Goal: Task Accomplishment & Management: Manage account settings

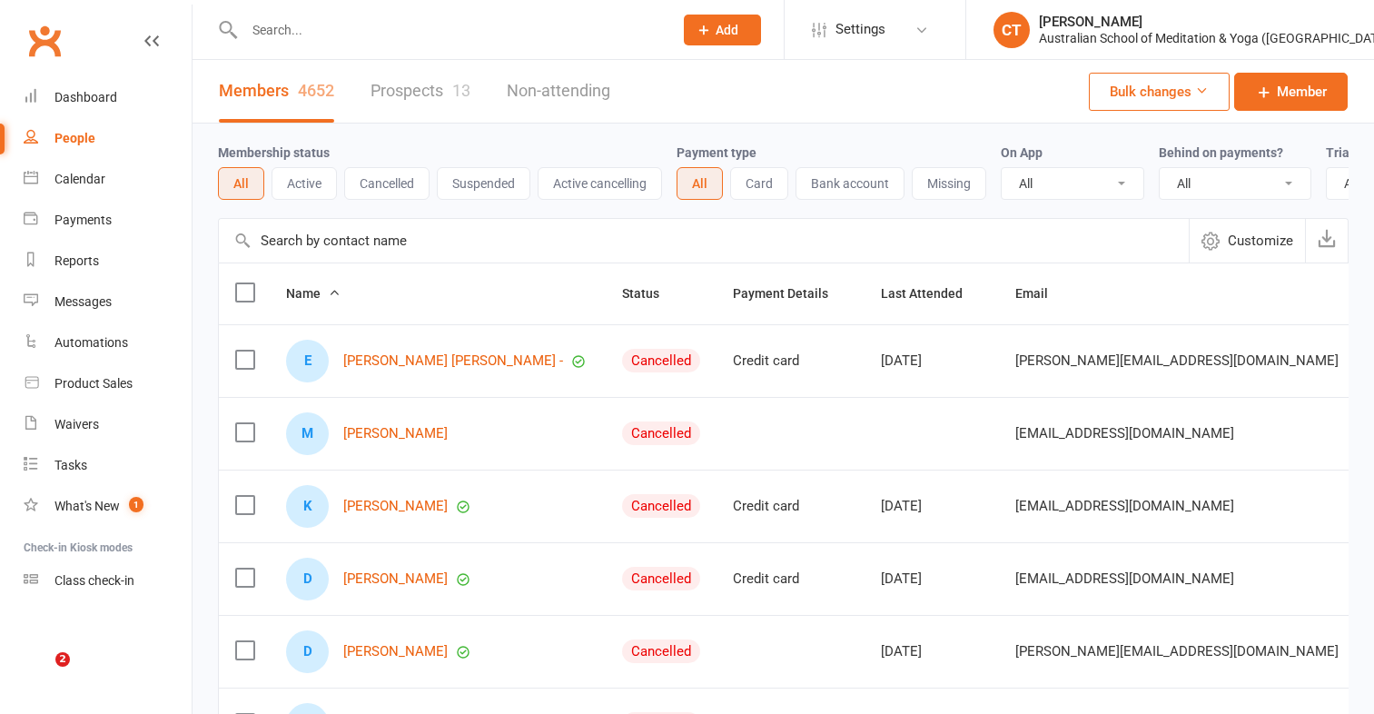
select select "100"
click at [273, 35] on input "text" at bounding box center [449, 29] width 421 height 25
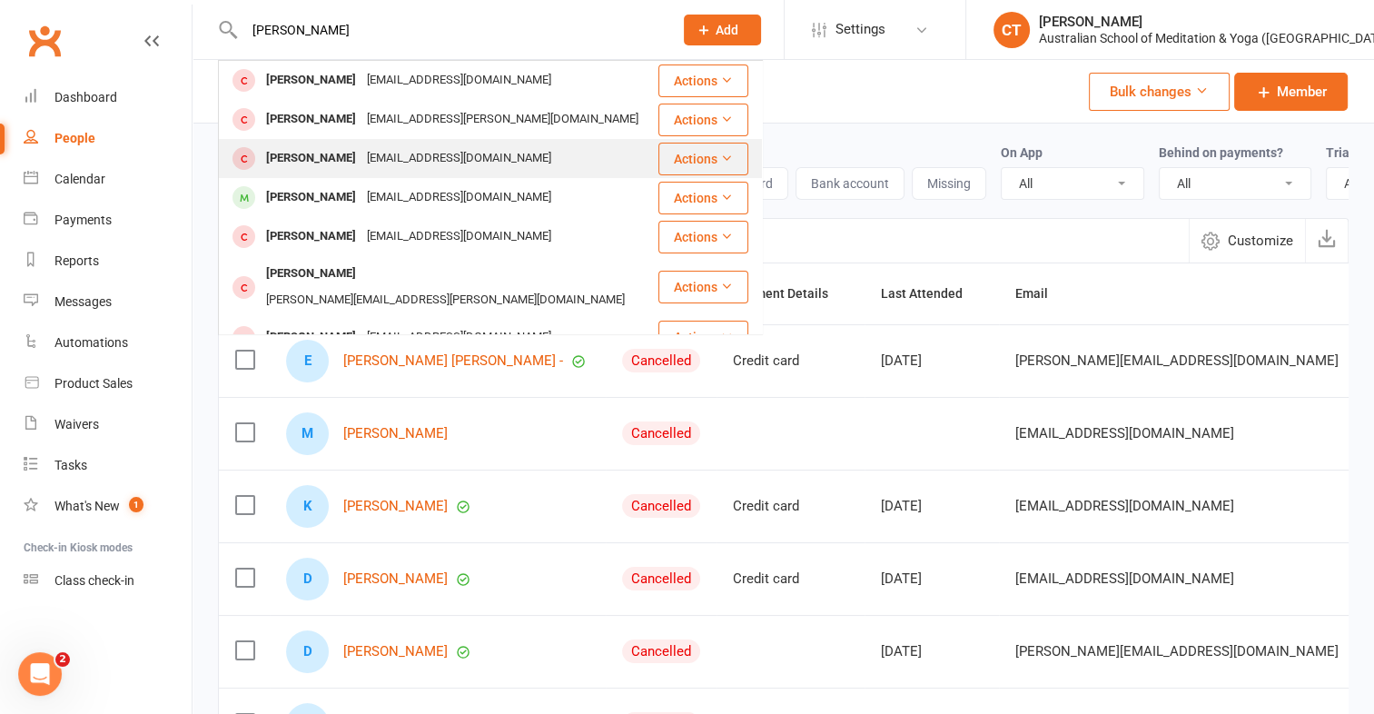
type input "[PERSON_NAME]"
click at [312, 154] on div "[PERSON_NAME]" at bounding box center [311, 158] width 101 height 26
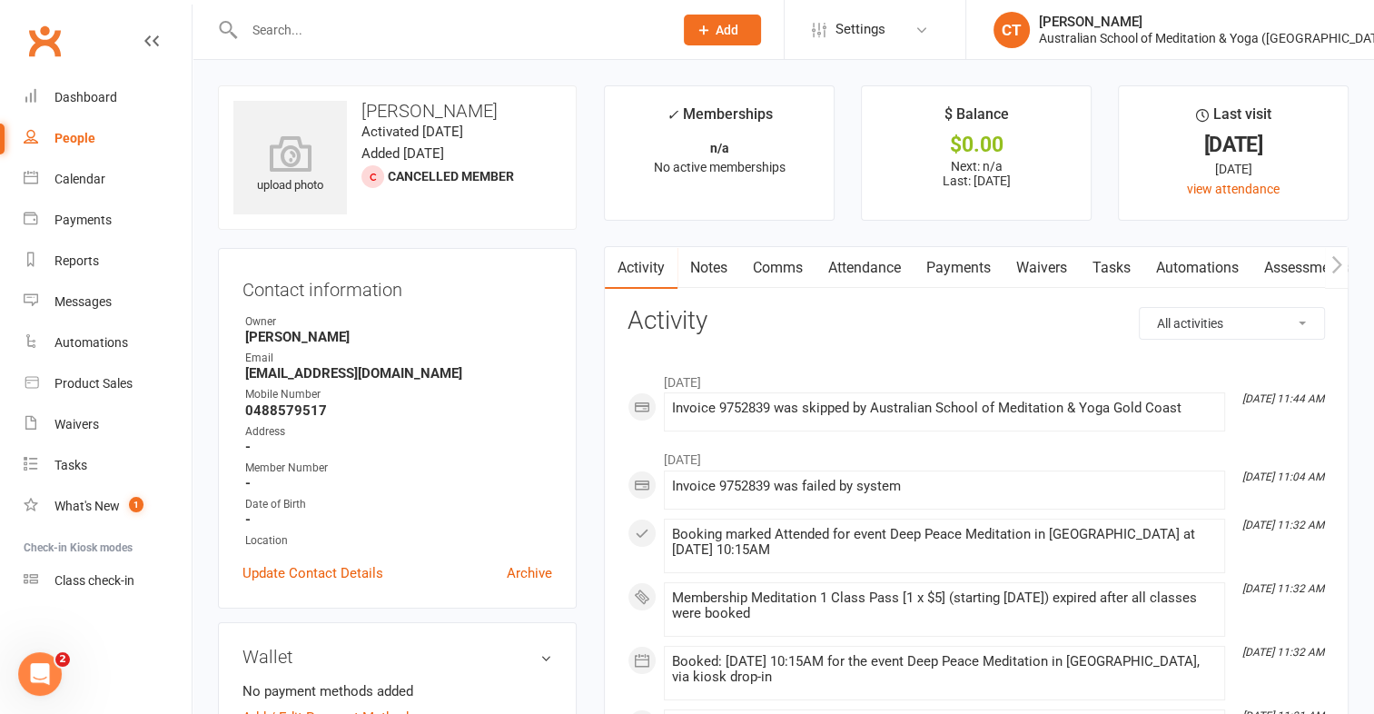
click at [298, 30] on input "text" at bounding box center [449, 29] width 421 height 25
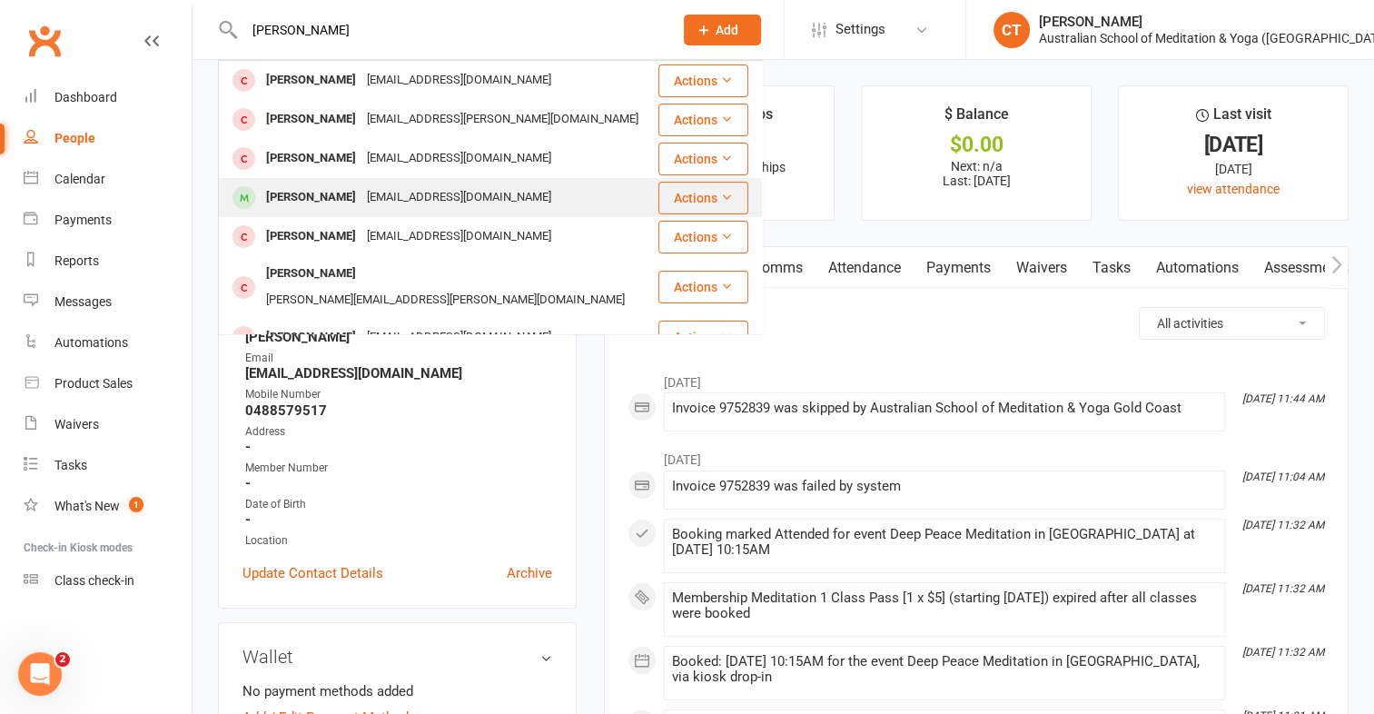
type input "[PERSON_NAME]"
click at [362, 193] on div "[EMAIL_ADDRESS][DOMAIN_NAME]" at bounding box center [459, 197] width 195 height 26
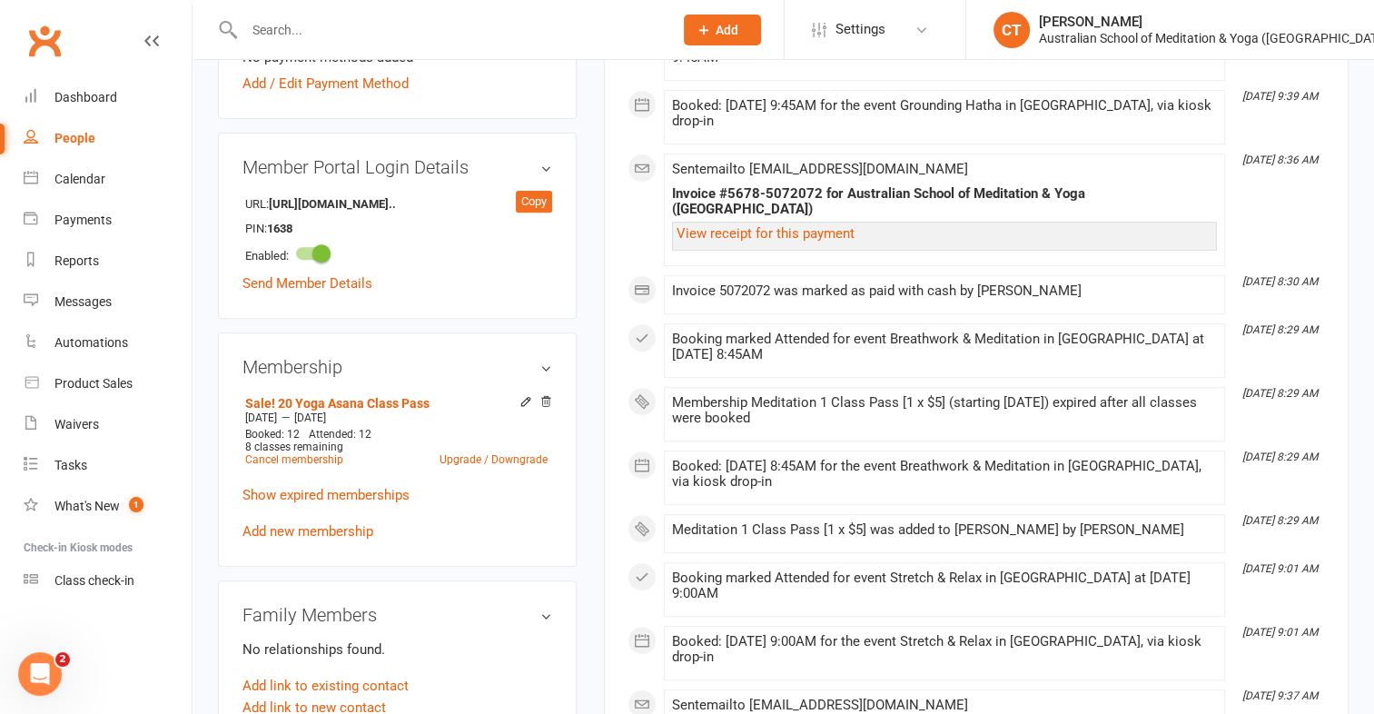
scroll to position [654, 0]
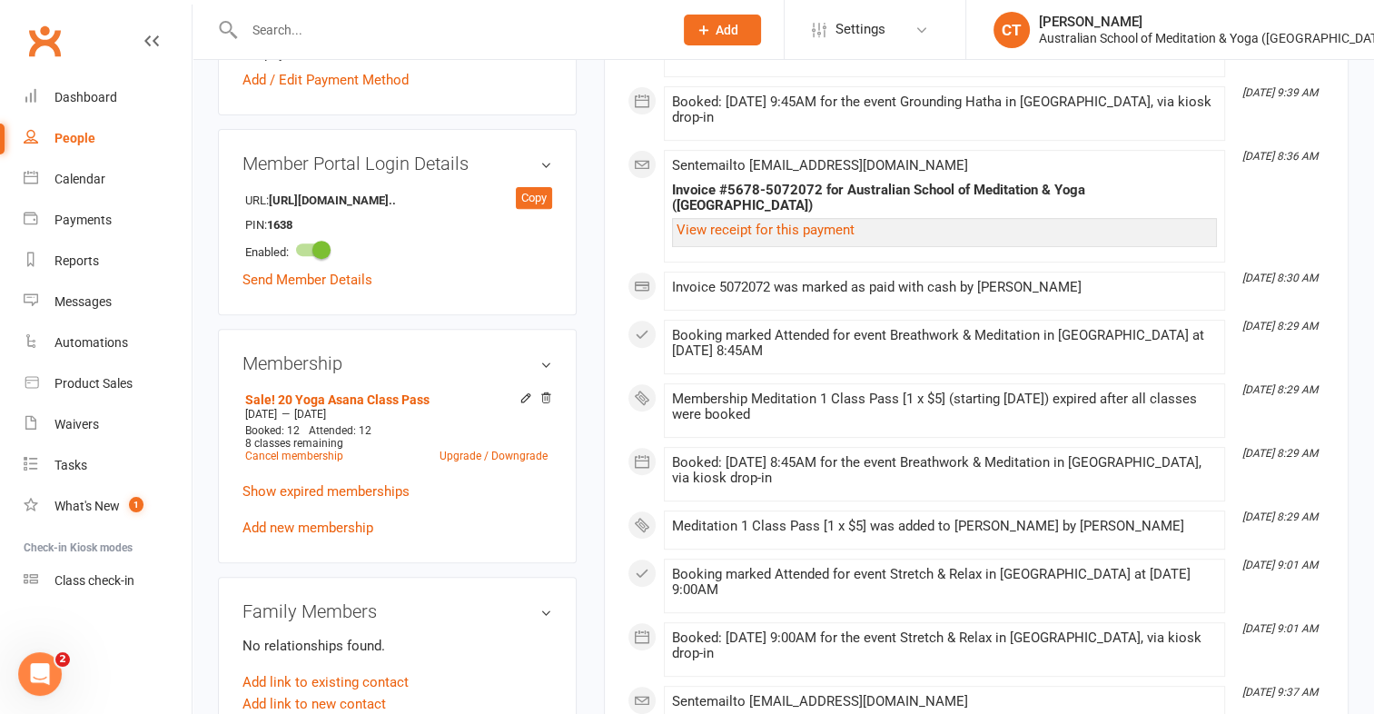
click at [587, 543] on div "upload photo [PERSON_NAME] Activated [DATE] Added [DATE] Active member Contact …" at bounding box center [397, 397] width 386 height 1933
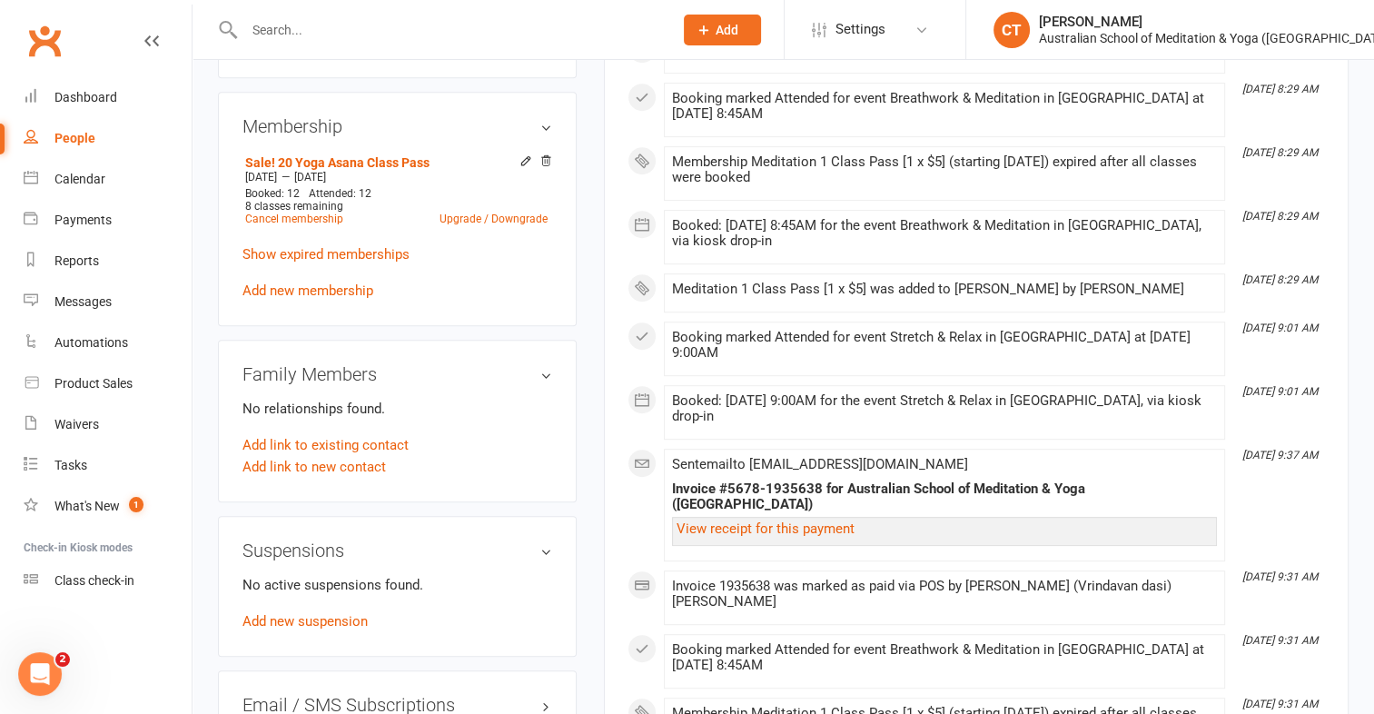
scroll to position [799, 0]
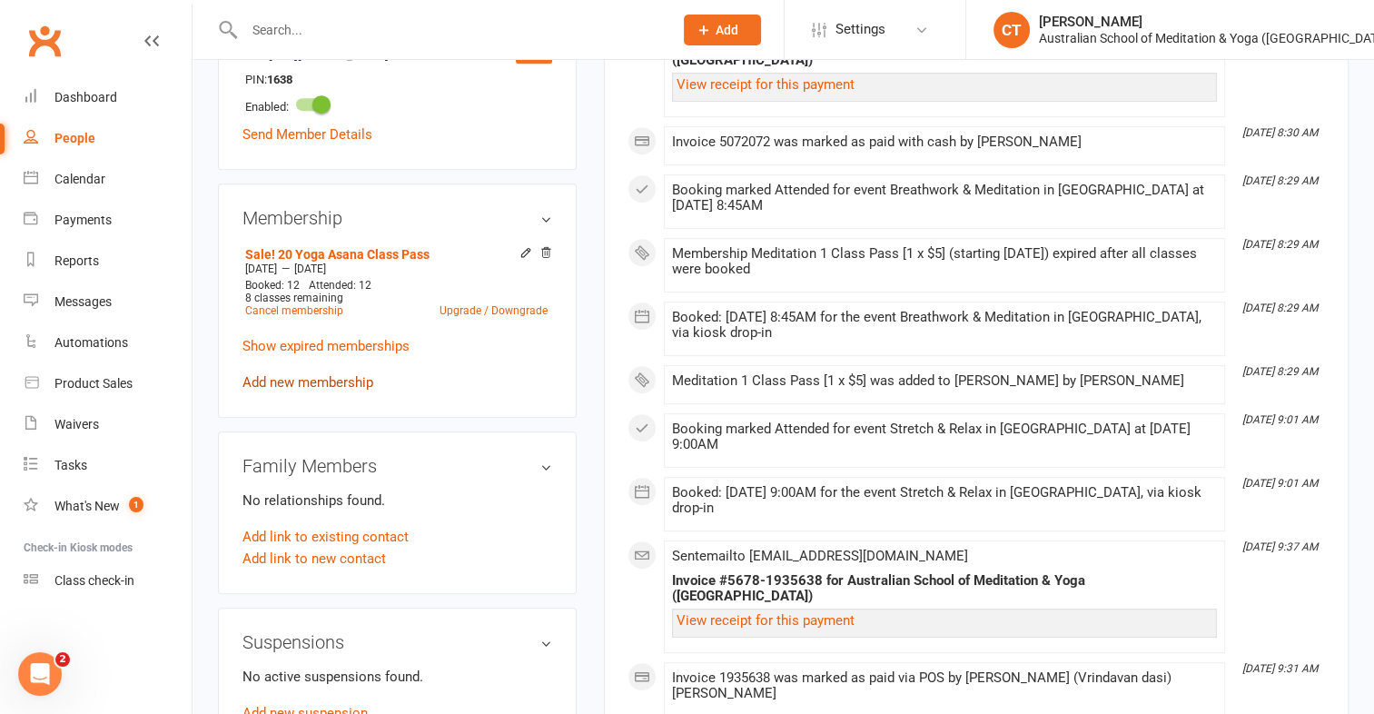
click at [339, 374] on link "Add new membership" at bounding box center [308, 382] width 131 height 16
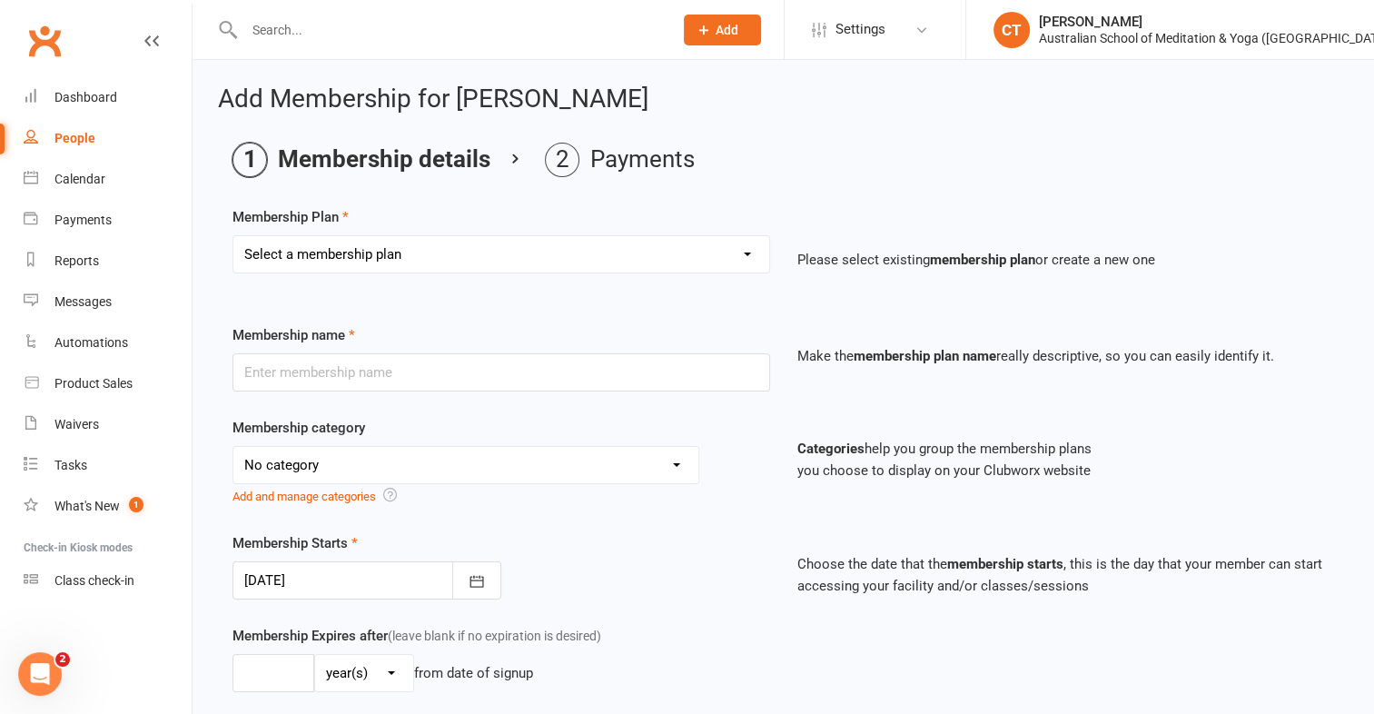
click at [752, 253] on select "Select a membership plan First Time Intro Offer (1 month Unlimited Meditation &…" at bounding box center [501, 254] width 536 height 36
select select "5"
click at [233, 236] on select "Select a membership plan First Time Intro Offer (1 month Unlimited Meditation &…" at bounding box center [501, 254] width 536 height 36
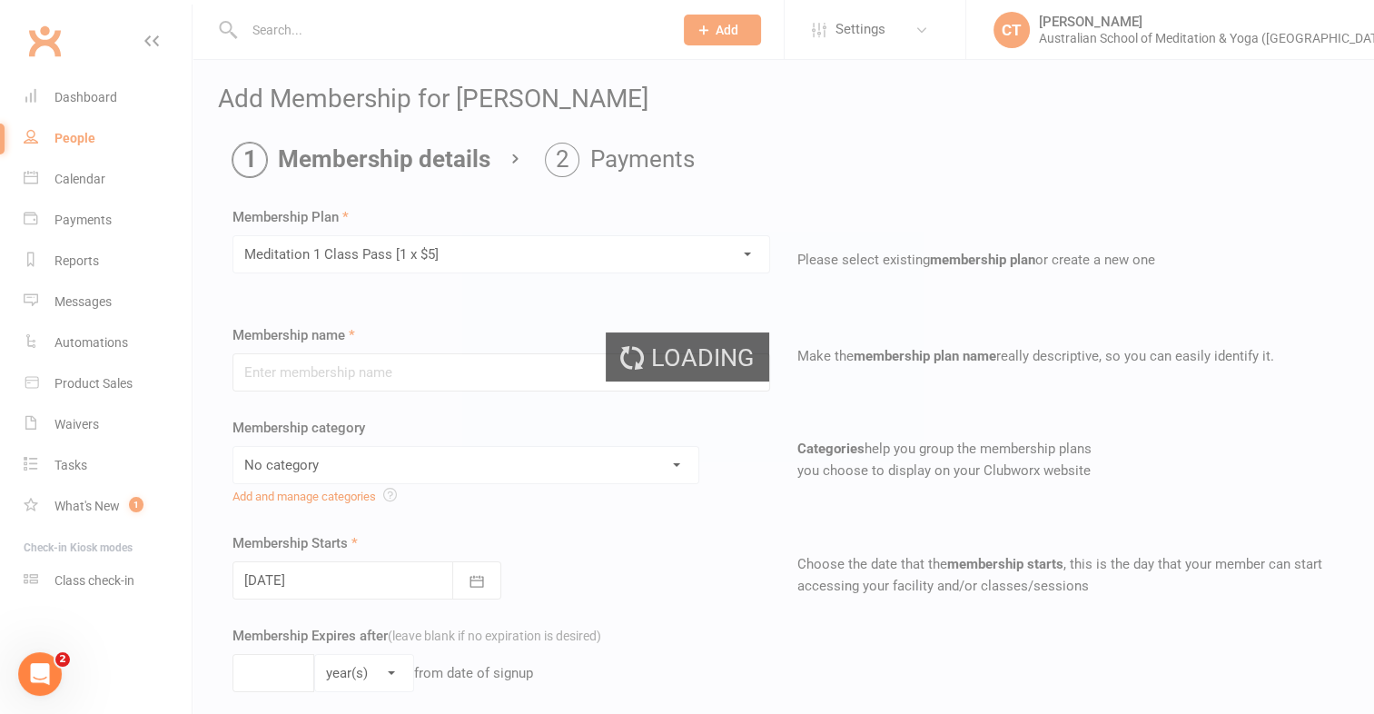
type input "Meditation 1 Class Pass [1 x $5]"
select select "4"
type input "3"
select select "2"
type input "1"
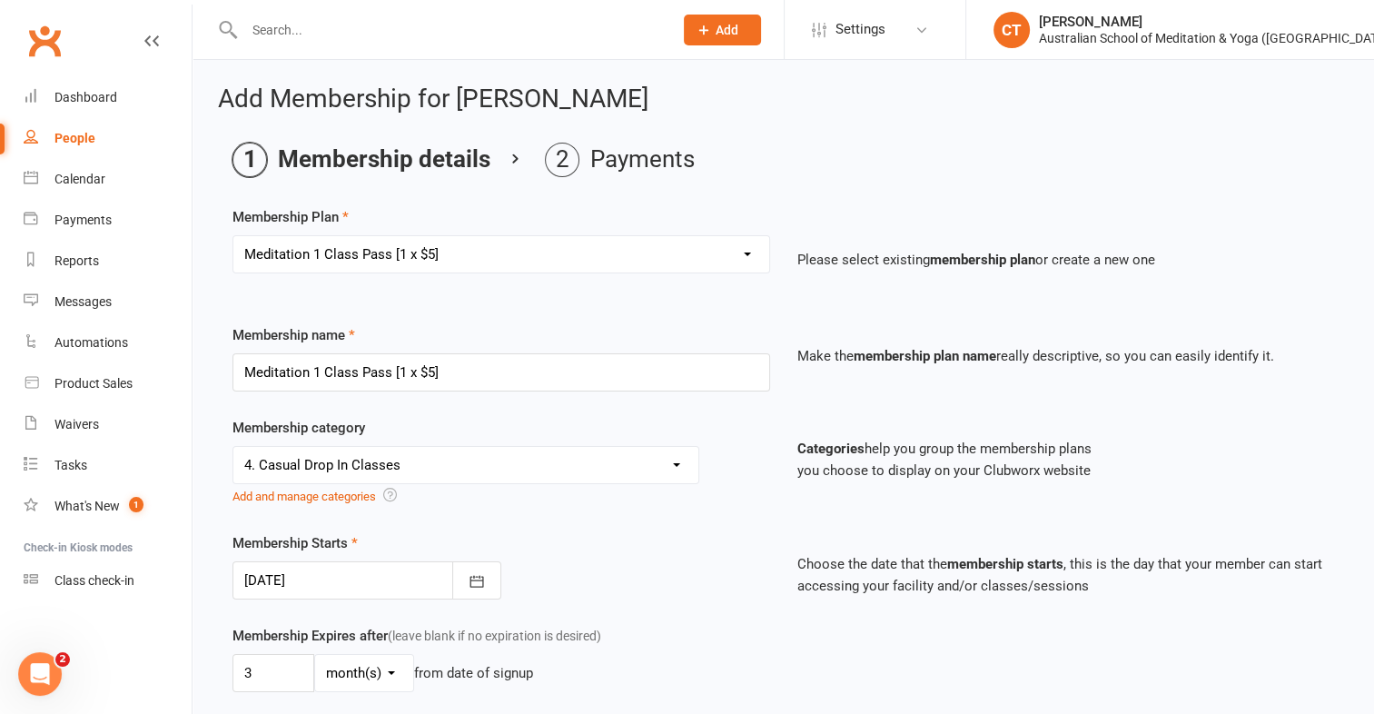
click at [778, 417] on div "Membership category No category 1. For First Time Visitors (Mermaid Beach Only)…" at bounding box center [501, 462] width 565 height 90
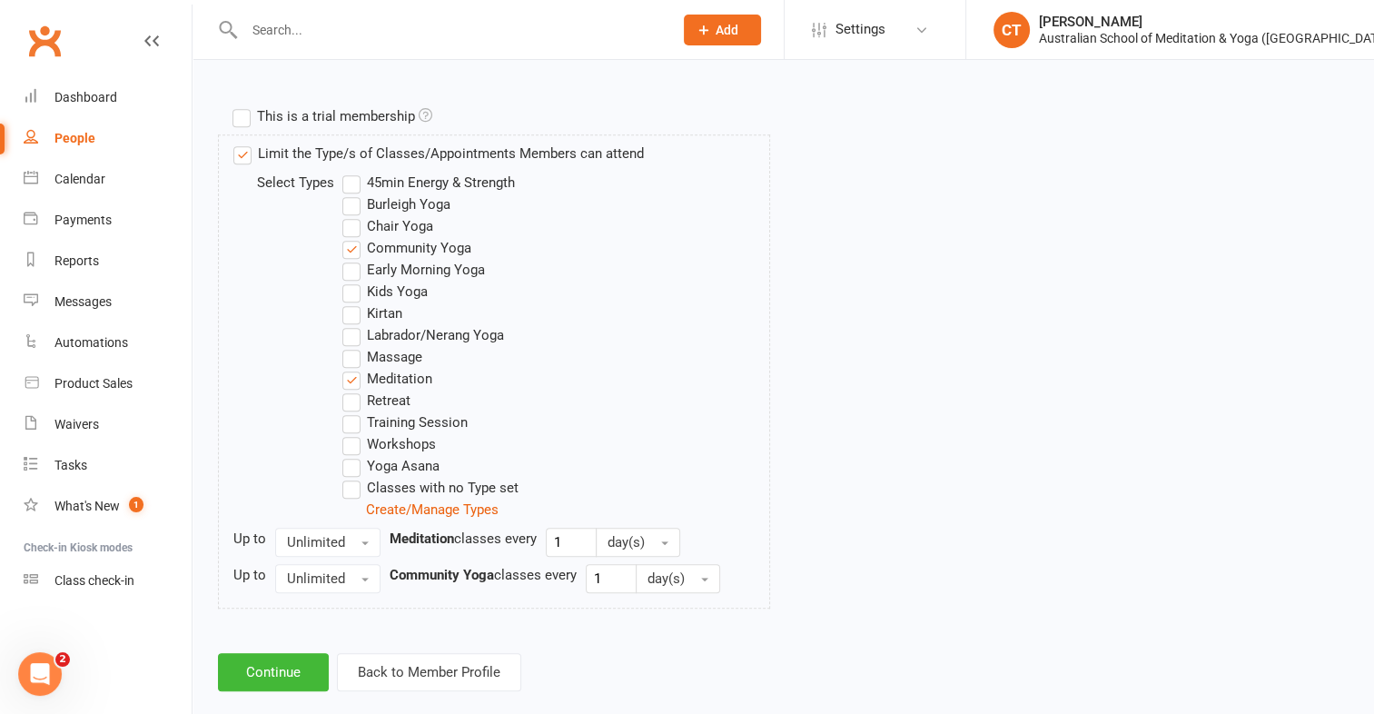
scroll to position [890, 0]
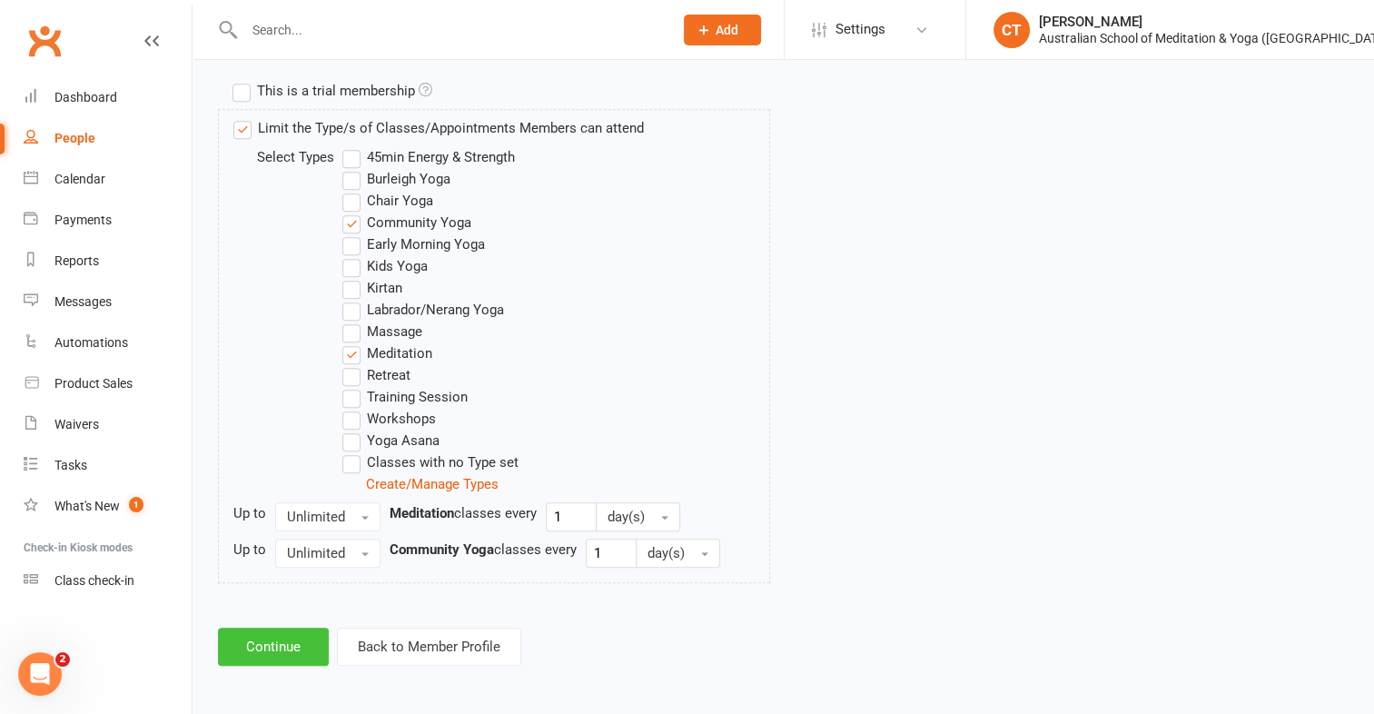
click at [300, 640] on button "Continue" at bounding box center [273, 647] width 111 height 38
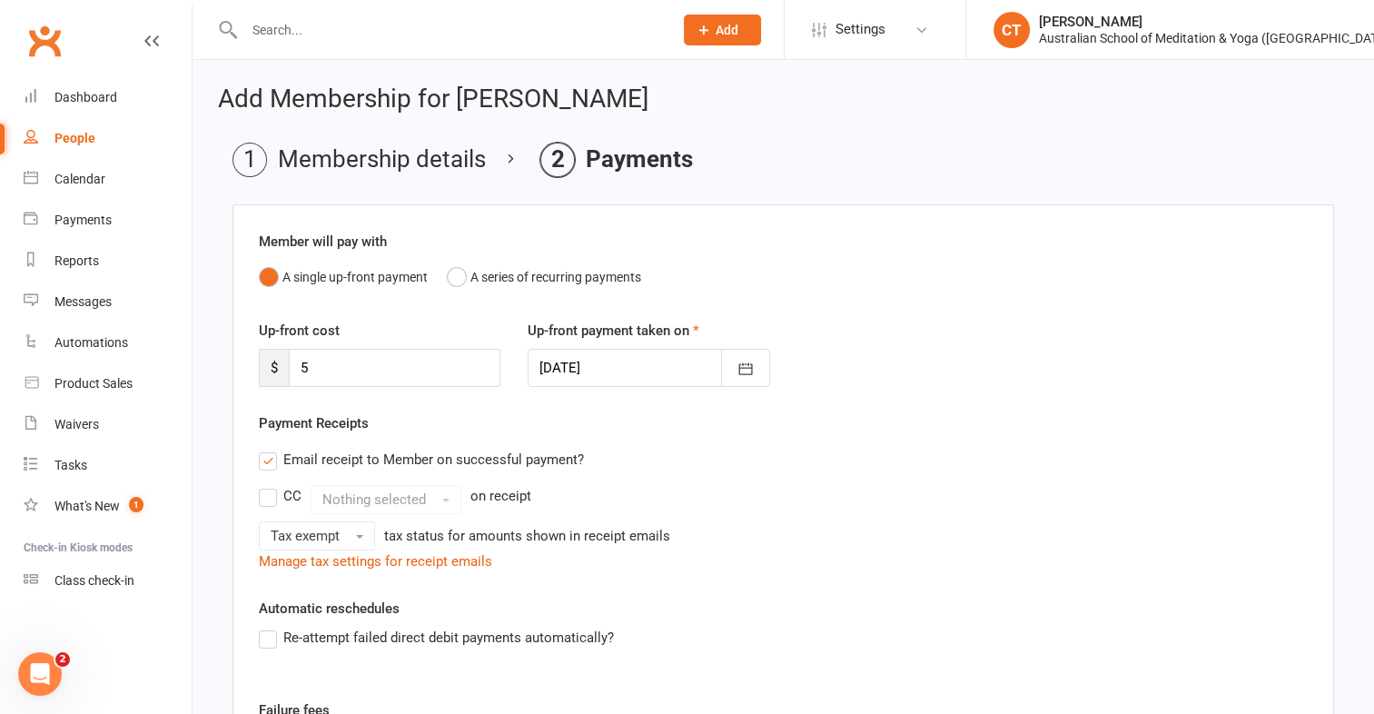
click at [803, 452] on div "Email receipt to Member on successful payment?" at bounding box center [776, 459] width 1064 height 36
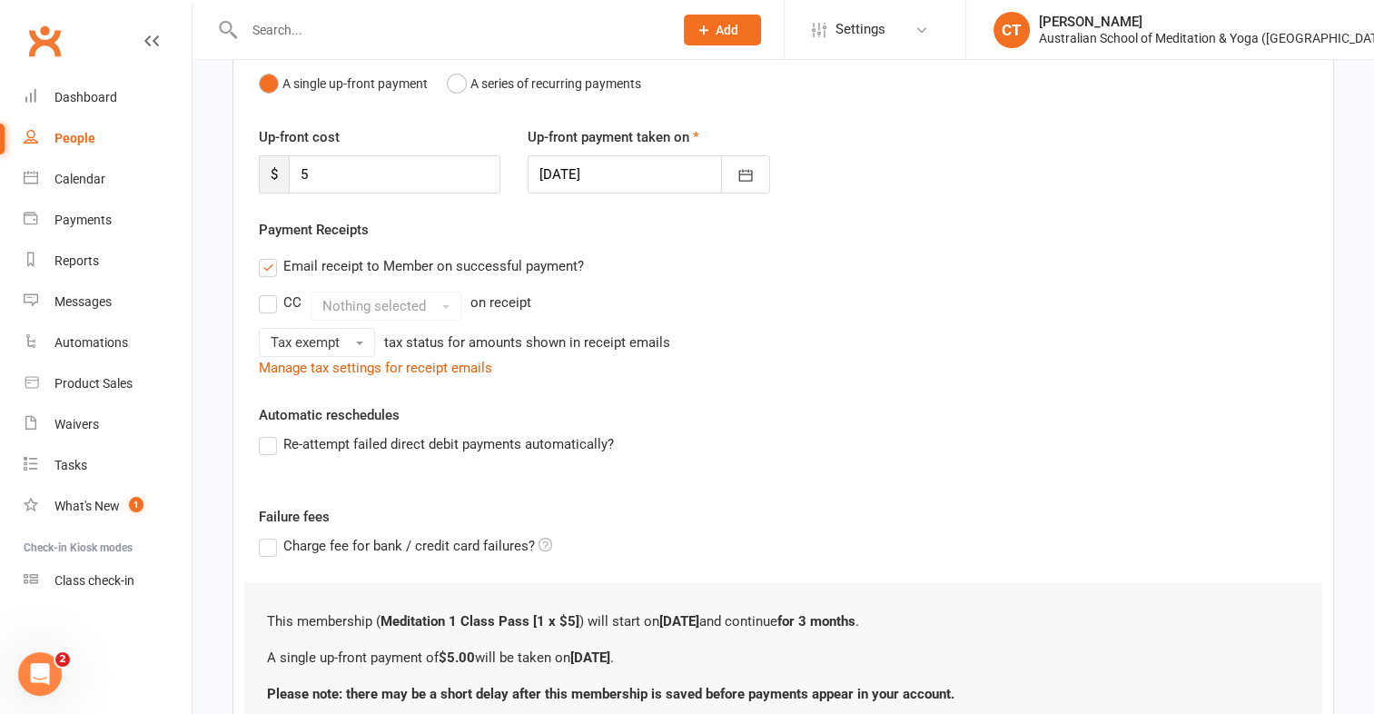
scroll to position [345, 0]
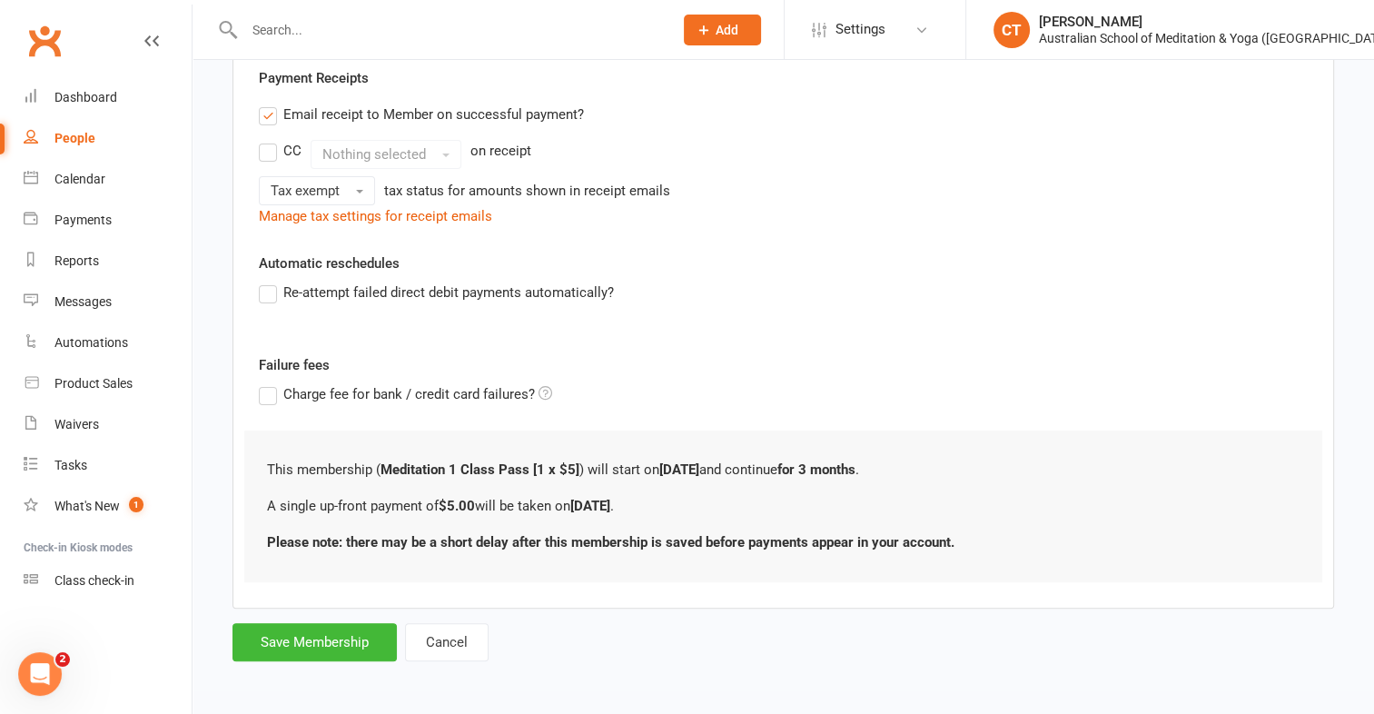
click at [803, 452] on div "This membership ( Meditation 1 Class Pass [1 x $5] ) will start on [DATE] and c…" at bounding box center [783, 507] width 1078 height 152
click at [301, 638] on button "Save Membership" at bounding box center [315, 642] width 164 height 38
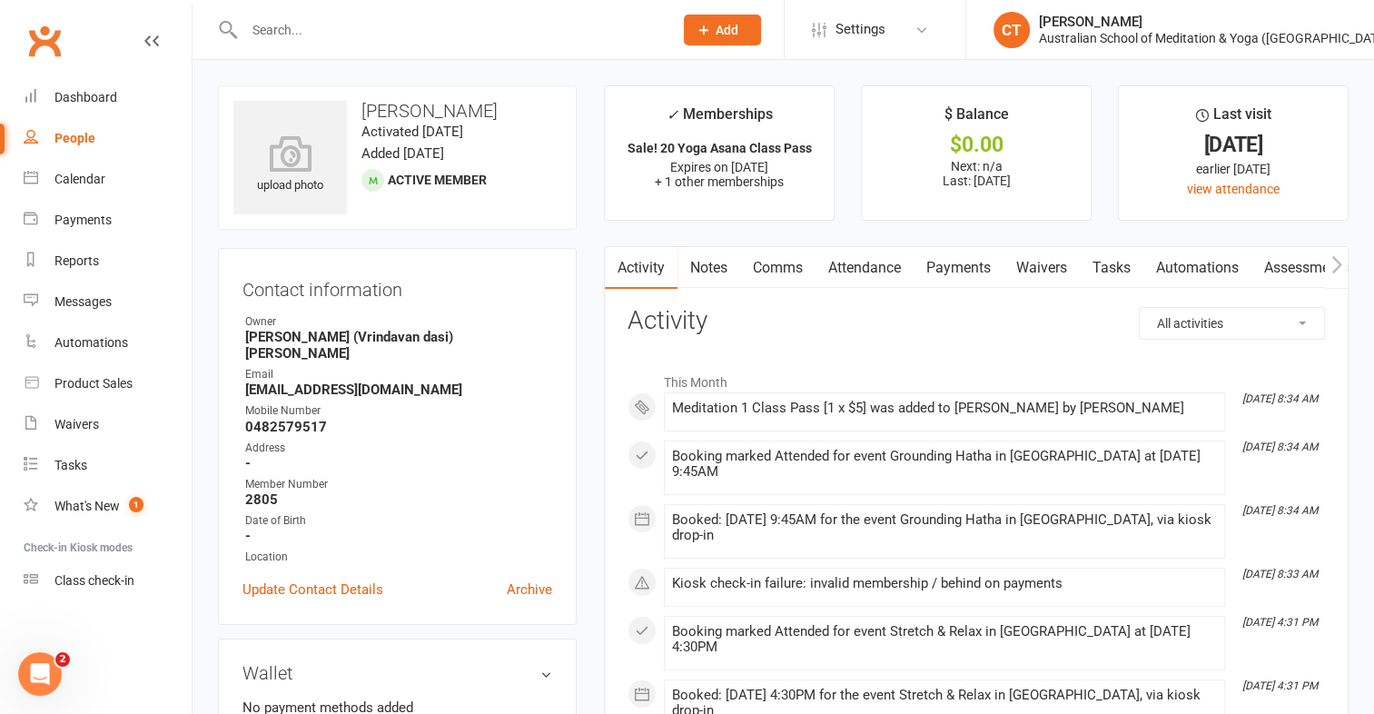
click at [970, 269] on link "Payments" at bounding box center [959, 268] width 90 height 42
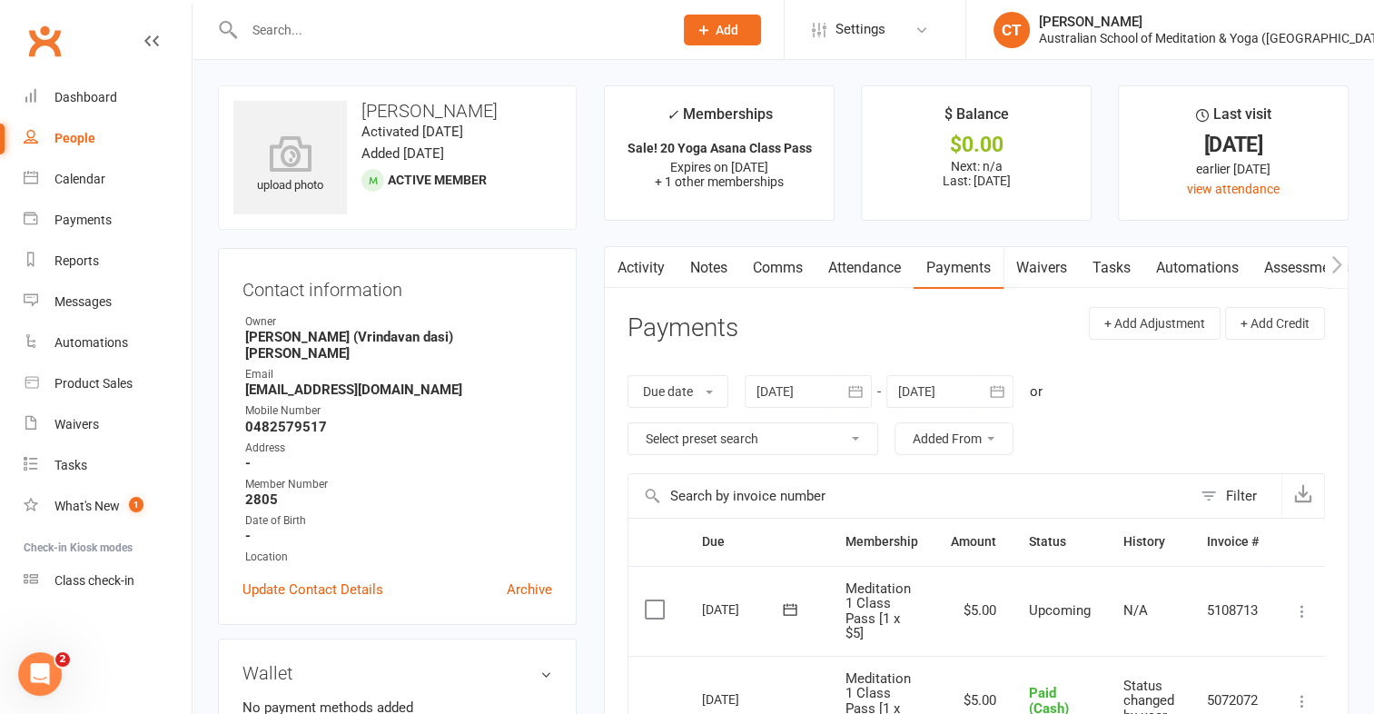
click at [1302, 612] on icon at bounding box center [1302, 611] width 18 height 18
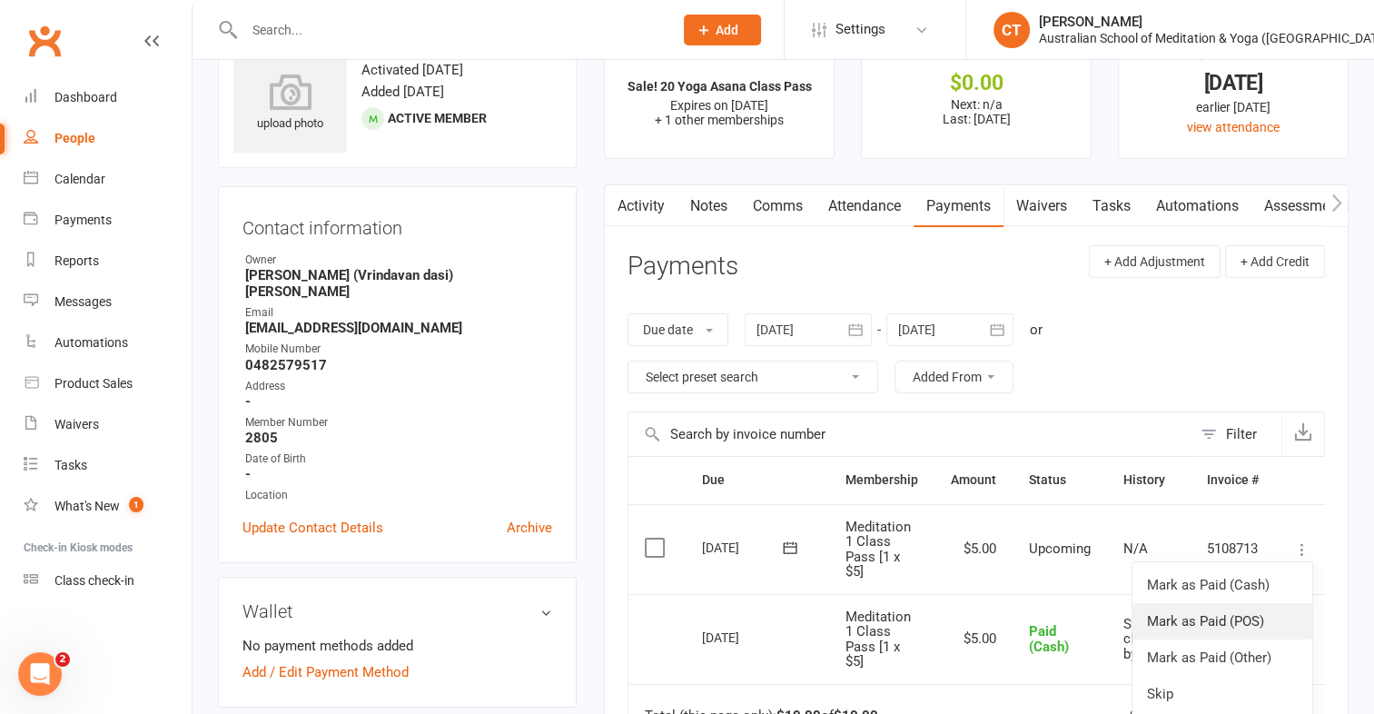
scroll to position [91, 0]
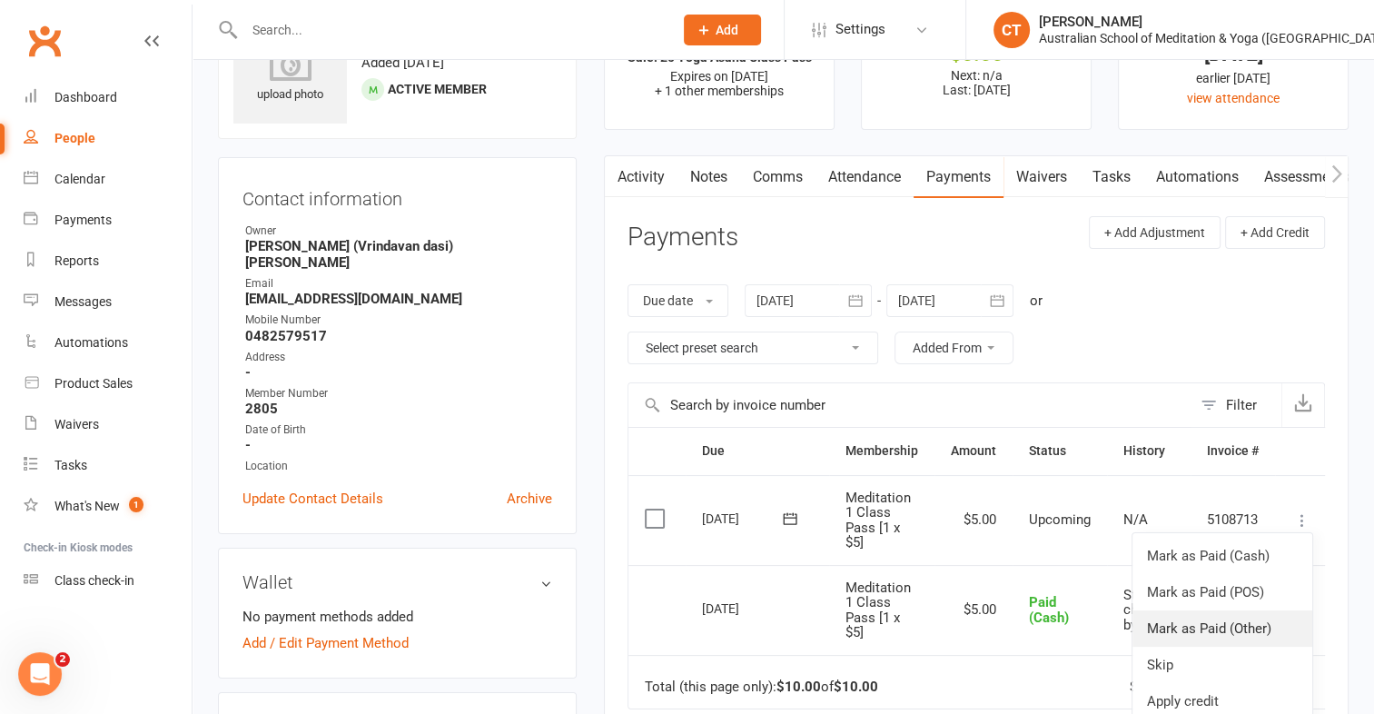
click at [1214, 630] on link "Mark as Paid (Other)" at bounding box center [1223, 628] width 180 height 36
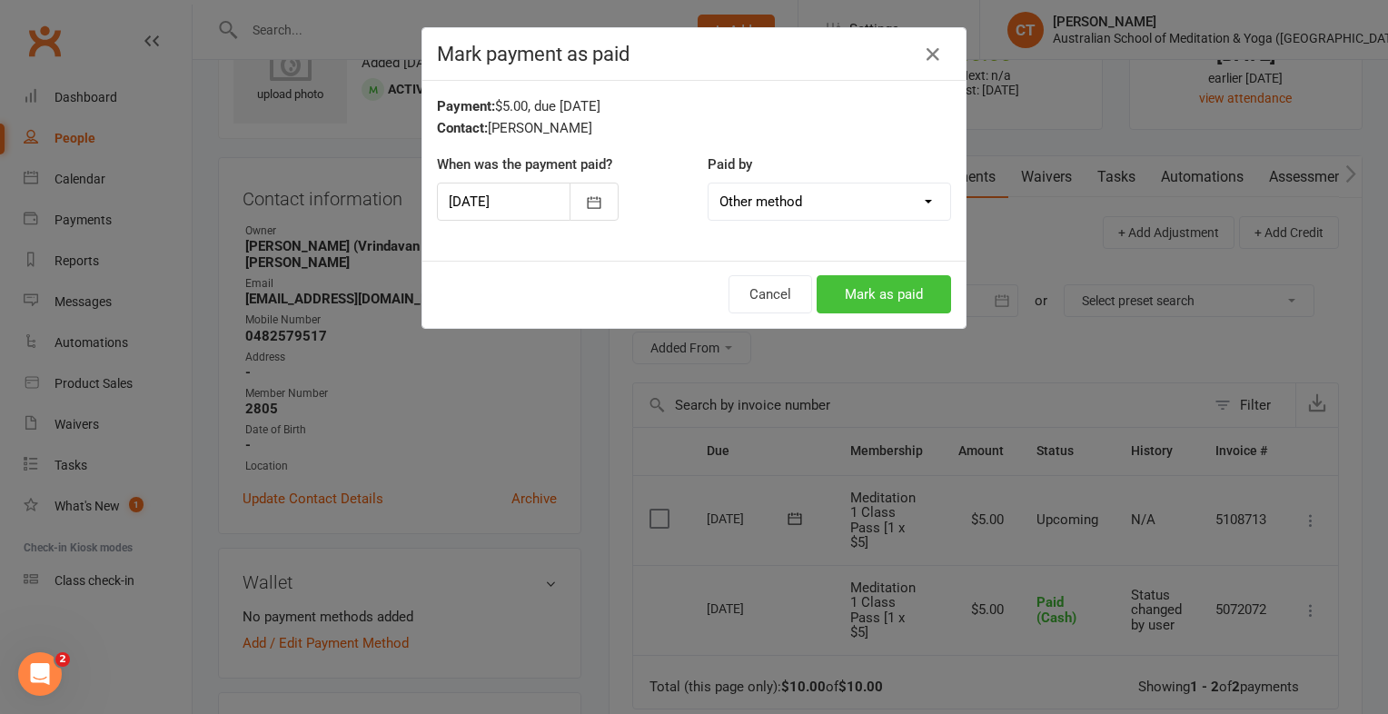
click at [897, 291] on button "Mark as paid" at bounding box center [884, 294] width 134 height 38
